Goal: Task Accomplishment & Management: Use online tool/utility

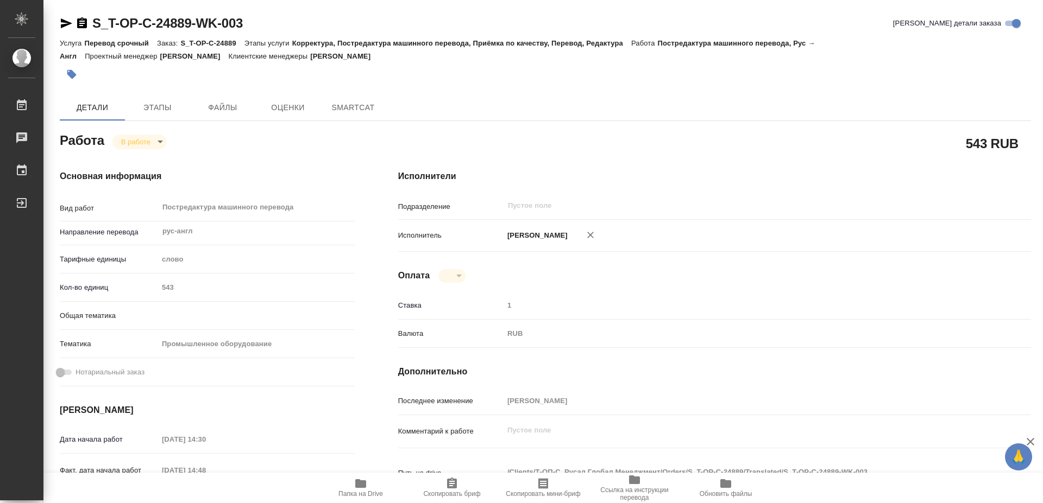
type textarea "x"
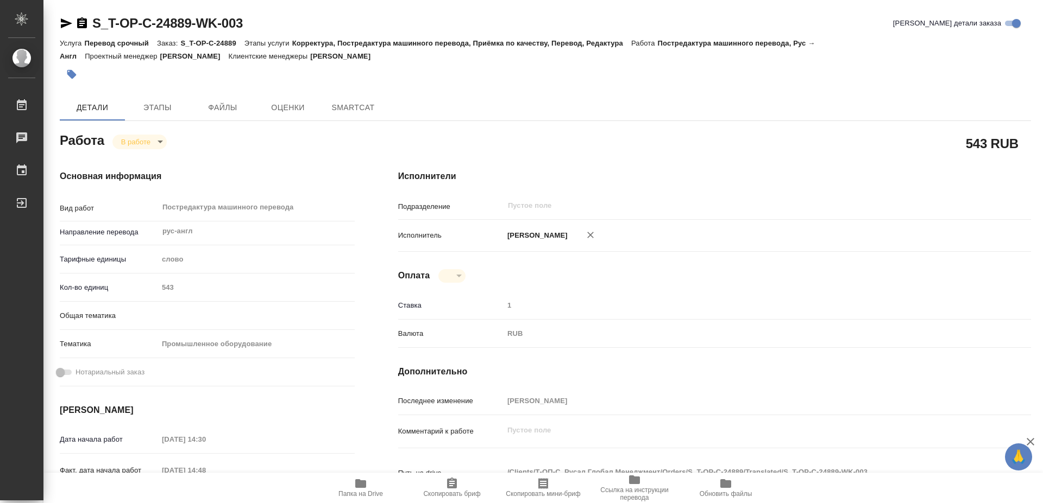
type textarea "x"
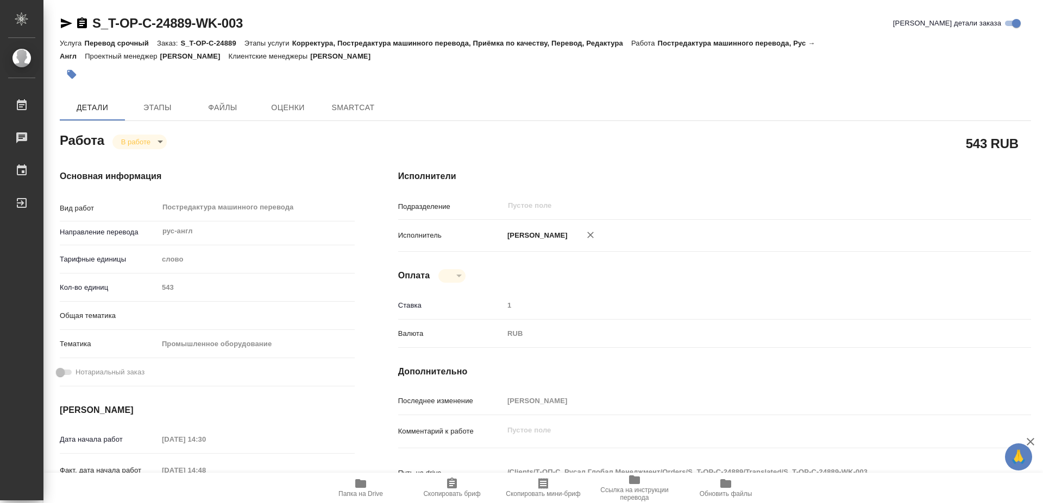
type textarea "x"
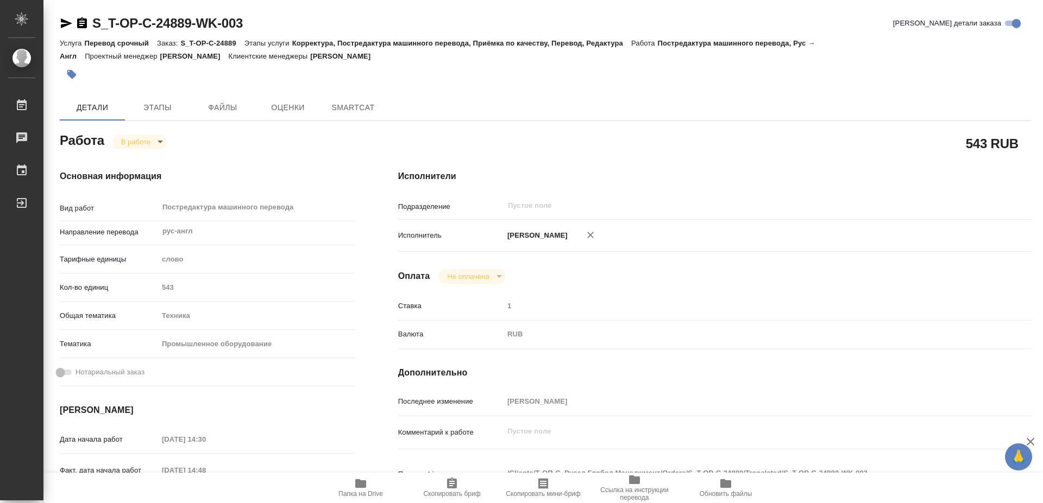
type textarea "x"
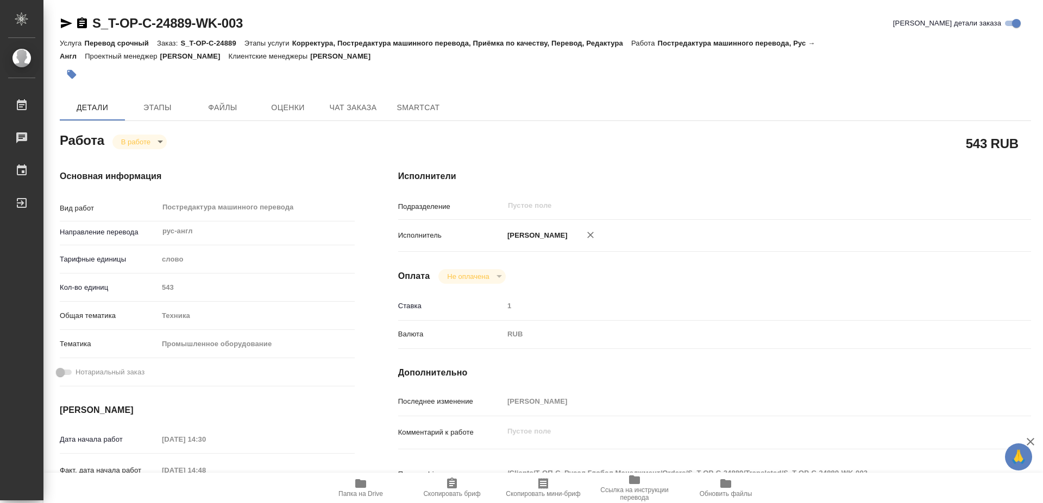
type textarea "x"
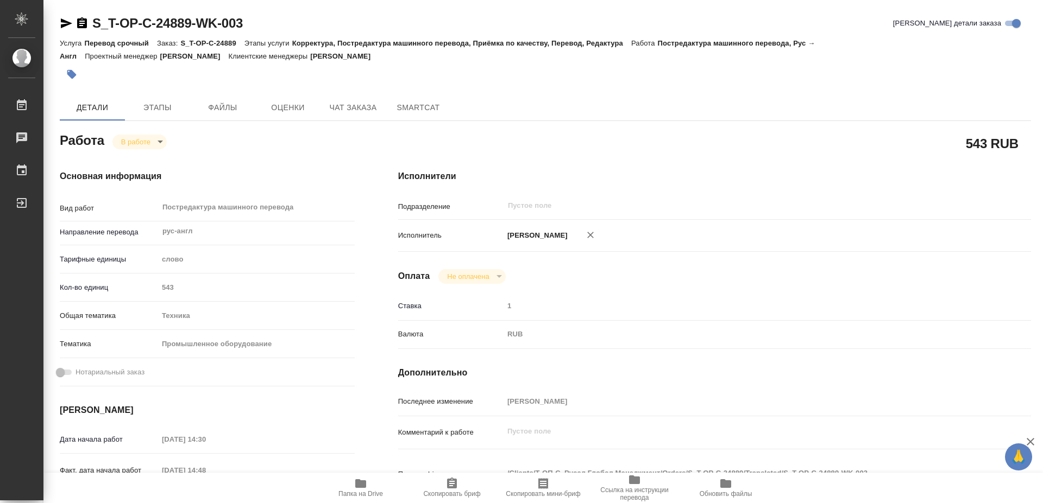
click at [364, 485] on icon "button" at bounding box center [360, 484] width 11 height 9
type textarea "x"
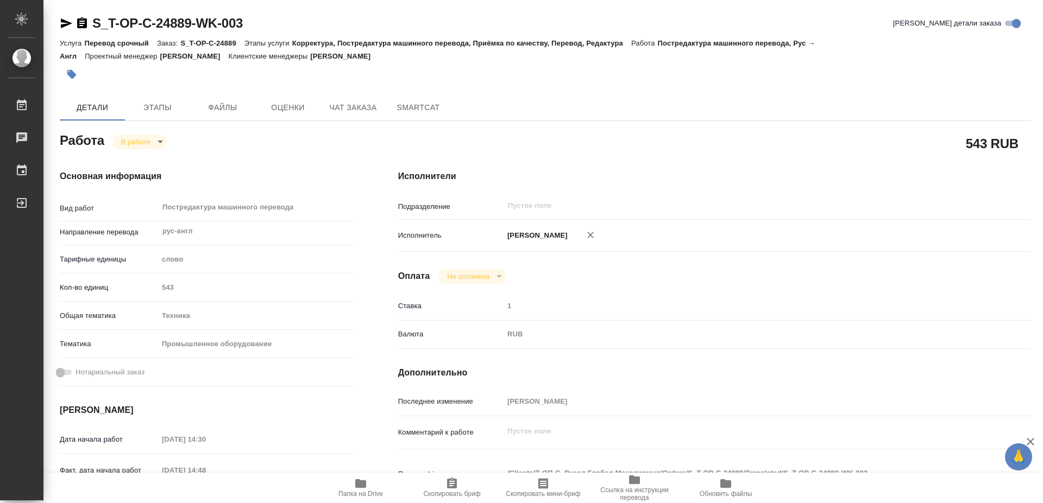
type textarea "x"
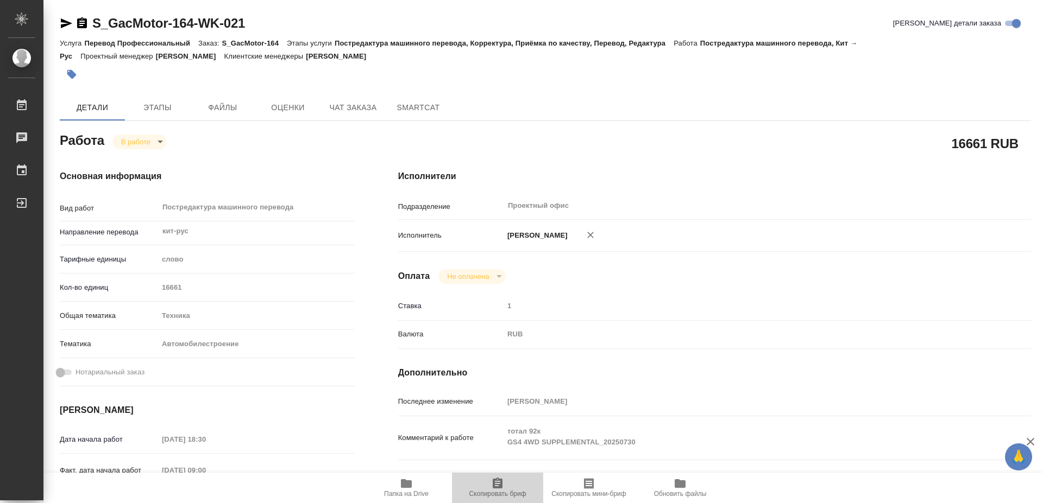
click at [496, 489] on icon "button" at bounding box center [497, 483] width 13 height 13
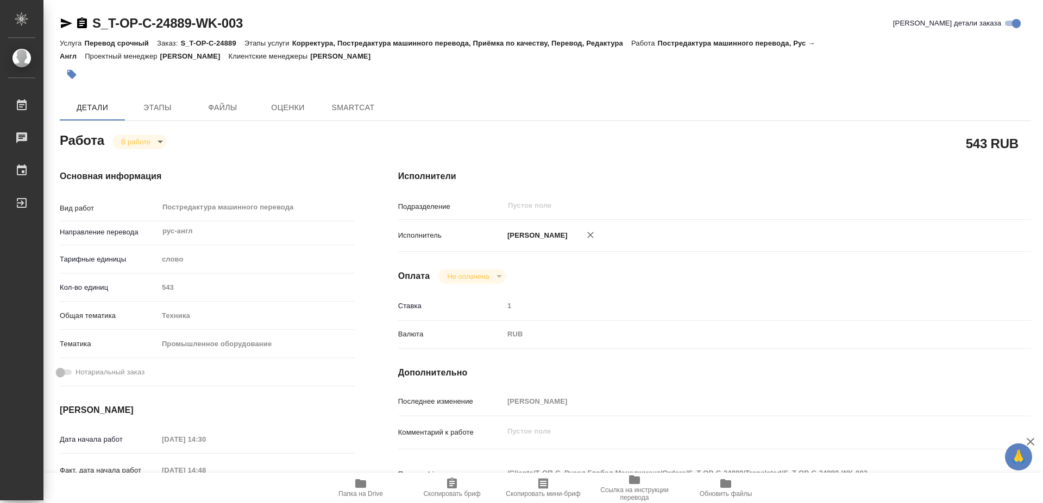
type textarea "x"
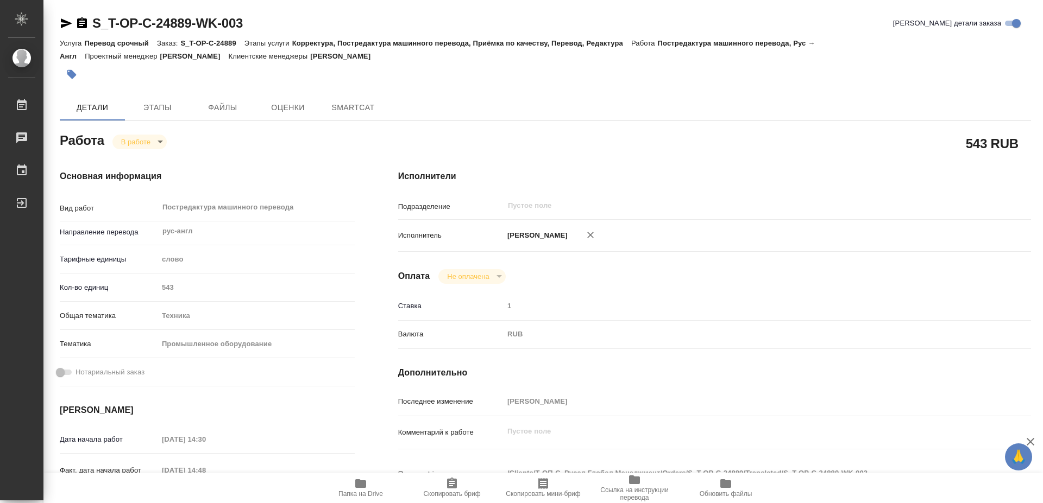
type textarea "x"
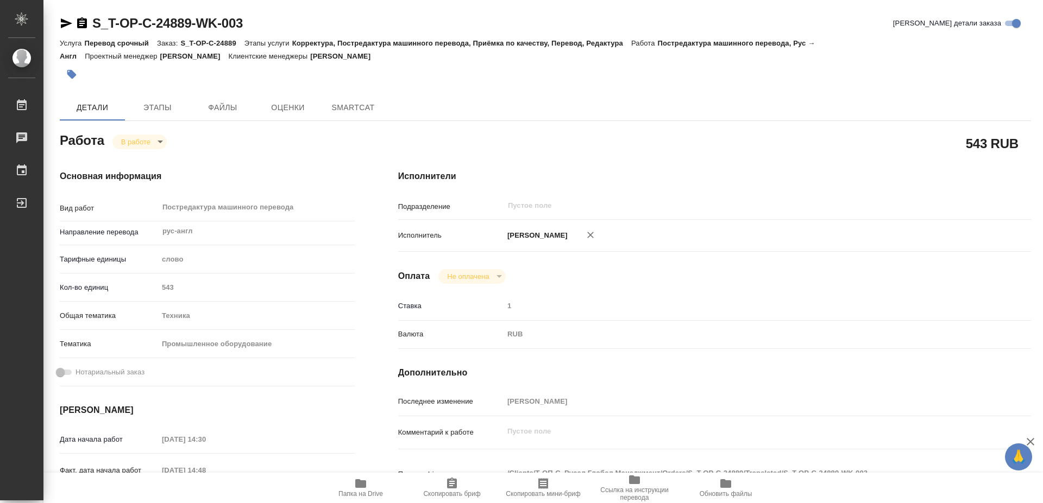
type textarea "x"
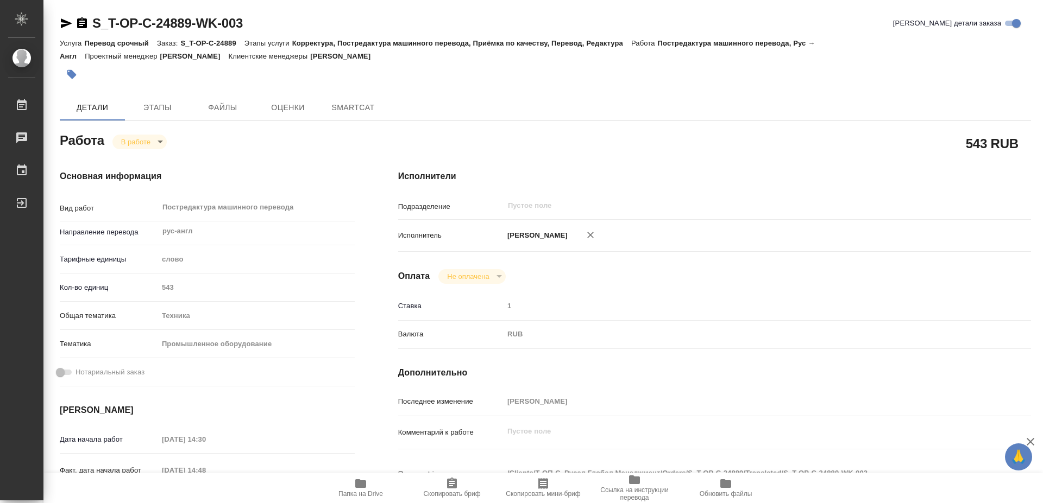
type textarea "x"
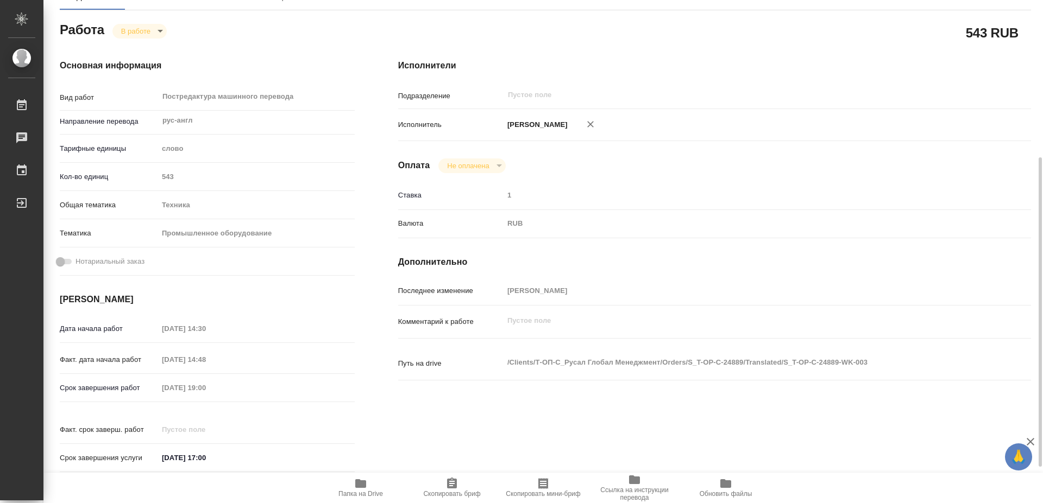
type textarea "x"
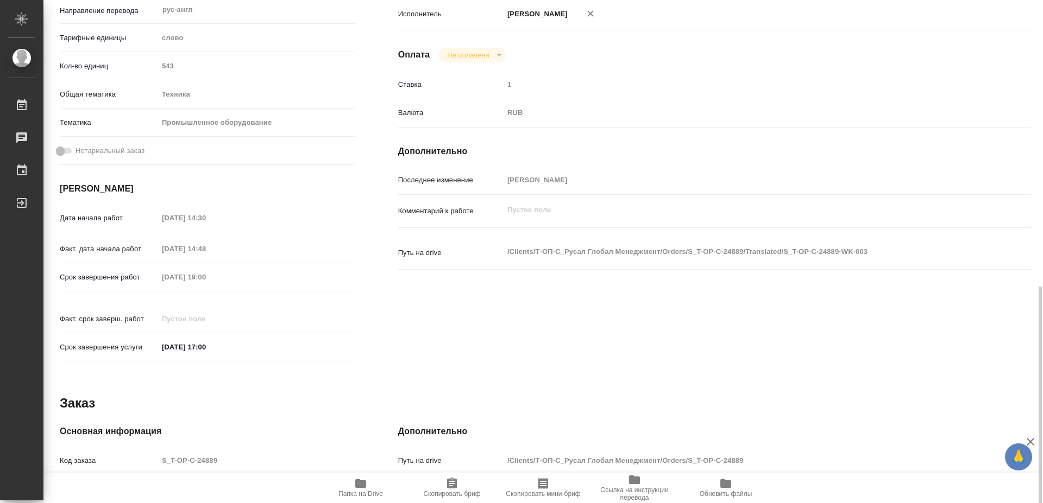
scroll to position [314, 0]
